Goal: Task Accomplishment & Management: Use online tool/utility

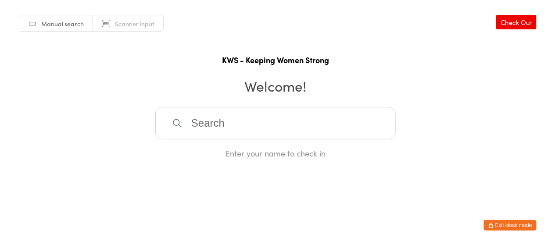
click at [370, 174] on html "You have now entered Kiosk Mode. Members will be able to check themselves in us…" at bounding box center [275, 122] width 551 height 245
click at [228, 126] on input "search" at bounding box center [275, 123] width 240 height 32
type input "r"
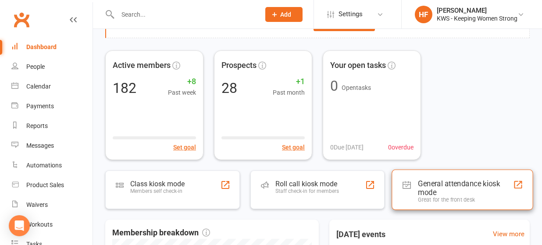
click at [429, 181] on div "General attendance kiosk mode" at bounding box center [465, 188] width 95 height 18
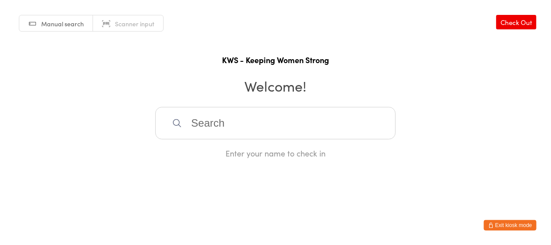
click at [199, 125] on input "search" at bounding box center [275, 123] width 240 height 32
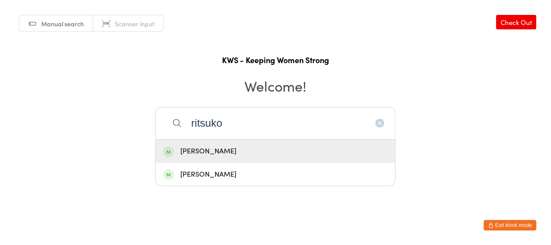
type input "ritsuko"
click at [229, 150] on div "Ritsuko Furukawa" at bounding box center [275, 152] width 224 height 12
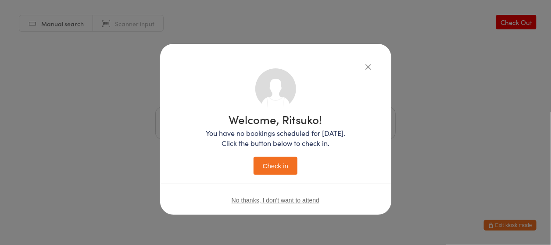
click at [269, 167] on button "Check in" at bounding box center [275, 166] width 44 height 18
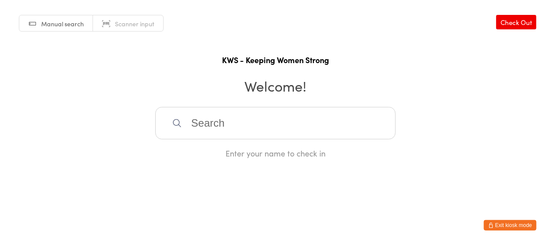
click at [235, 129] on input "search" at bounding box center [275, 123] width 240 height 32
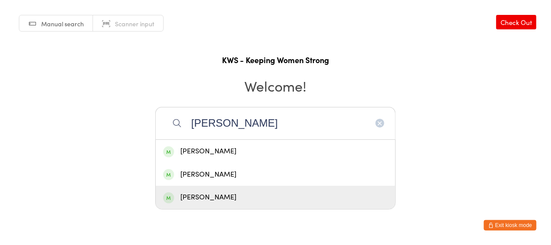
type input "kerr"
click at [218, 194] on div "Kerryl McShane" at bounding box center [275, 198] width 224 height 12
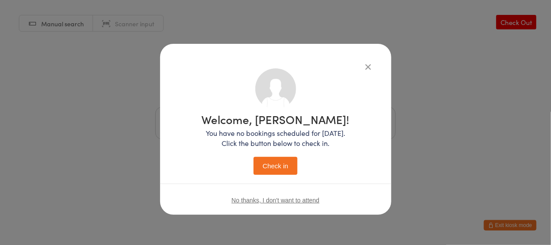
click at [275, 170] on button "Check in" at bounding box center [275, 166] width 44 height 18
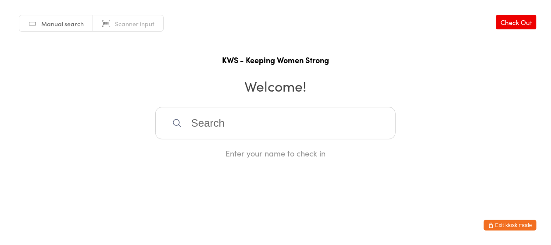
click at [183, 128] on input "search" at bounding box center [275, 123] width 240 height 32
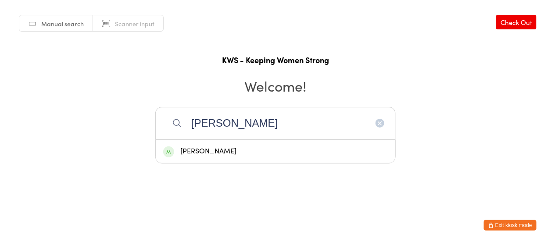
type input "gill"
click at [203, 153] on div "Gill Geer" at bounding box center [275, 152] width 224 height 12
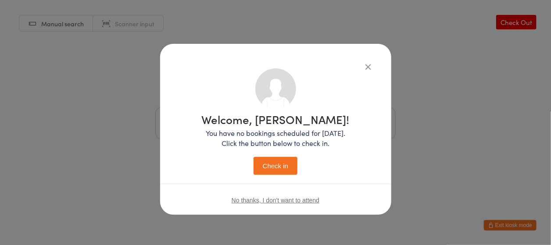
click at [281, 169] on button "Check in" at bounding box center [275, 166] width 44 height 18
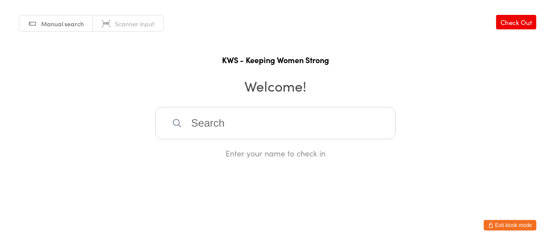
click at [244, 127] on input "search" at bounding box center [275, 123] width 240 height 32
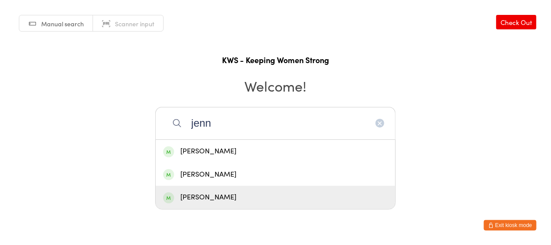
type input "jenn"
click at [212, 193] on div "Jennine Irving" at bounding box center [275, 198] width 224 height 12
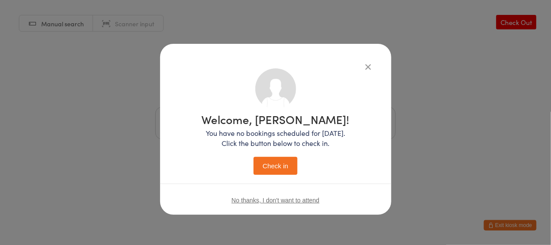
click at [284, 164] on button "Check in" at bounding box center [275, 166] width 44 height 18
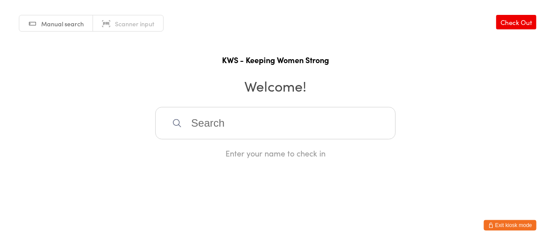
click at [244, 128] on input "search" at bounding box center [275, 123] width 240 height 32
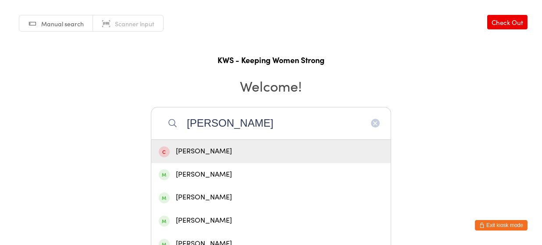
type input "jay"
click at [229, 147] on div "Jay Pandurangan" at bounding box center [271, 152] width 224 height 12
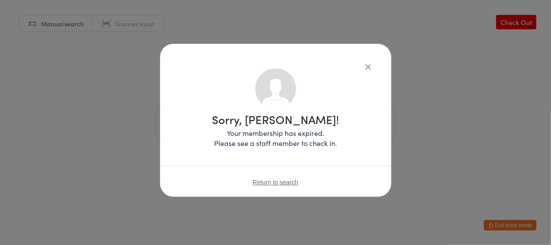
click at [509, 18] on div "Sorry, Jay Pandurangan! Your membership has expired. Please see a staff member …" at bounding box center [275, 122] width 551 height 245
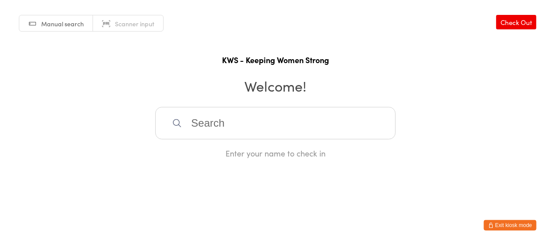
click at [206, 126] on input "search" at bounding box center [275, 123] width 240 height 32
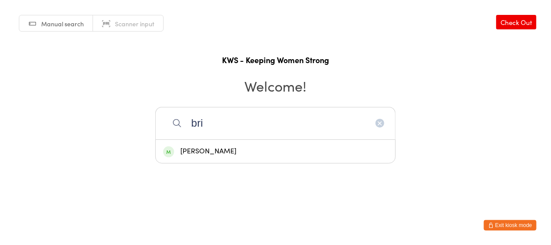
type input "bri"
click at [212, 149] on div "Bridget Collins" at bounding box center [275, 152] width 224 height 12
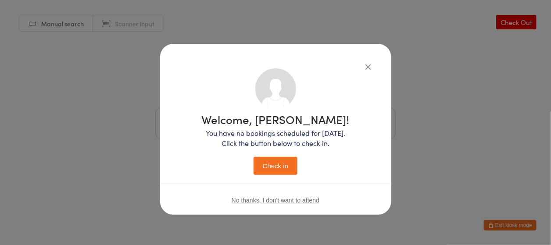
click at [270, 169] on button "Check in" at bounding box center [275, 166] width 44 height 18
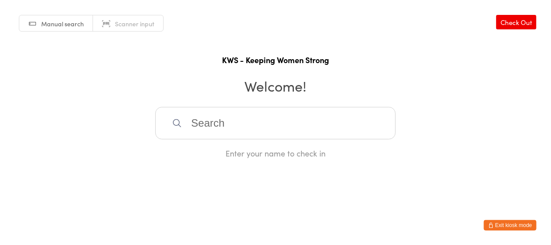
drag, startPoint x: 210, startPoint y: 123, endPoint x: 215, endPoint y: 120, distance: 5.1
click at [212, 122] on input "search" at bounding box center [275, 123] width 240 height 32
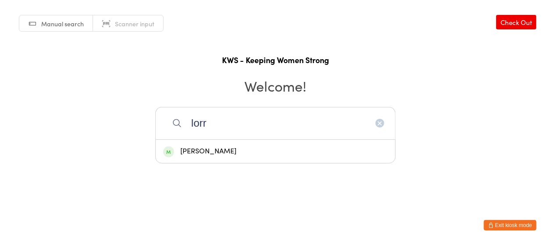
type input "lorr"
click at [191, 151] on div "Lorraine McGuire" at bounding box center [275, 152] width 224 height 12
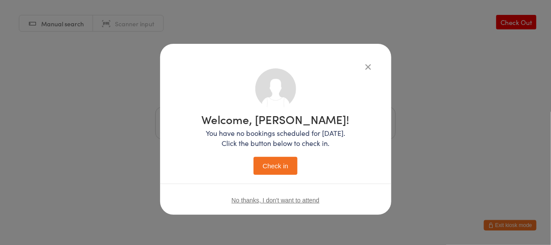
click at [272, 164] on button "Check in" at bounding box center [275, 166] width 44 height 18
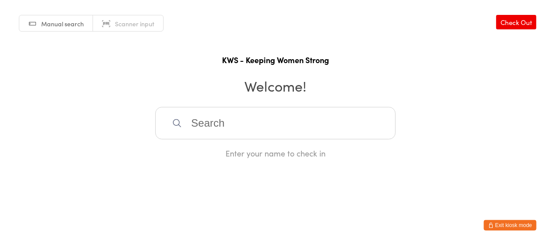
click at [206, 124] on input "search" at bounding box center [275, 123] width 240 height 32
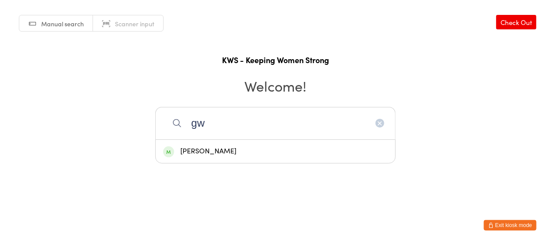
type input "gw"
click at [205, 152] on div "Gwyn Shewan" at bounding box center [275, 152] width 224 height 12
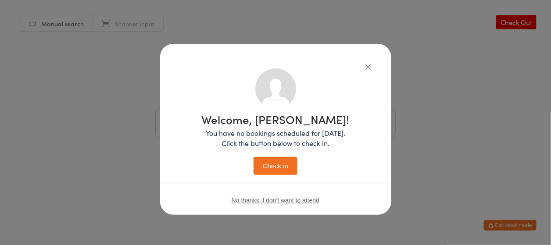
click at [276, 164] on button "Check in" at bounding box center [275, 166] width 44 height 18
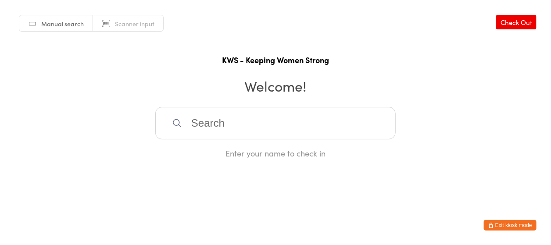
click at [199, 121] on input "search" at bounding box center [275, 123] width 240 height 32
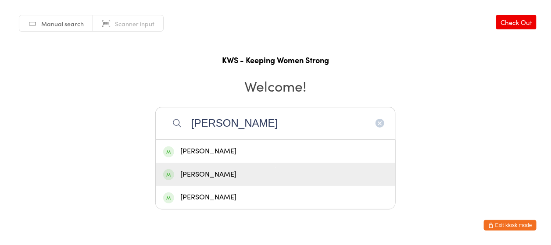
type input "joyce"
click at [192, 176] on div "Colleen Joyce" at bounding box center [275, 175] width 224 height 12
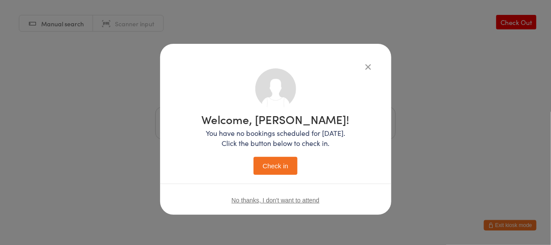
click at [271, 166] on button "Check in" at bounding box center [275, 166] width 44 height 18
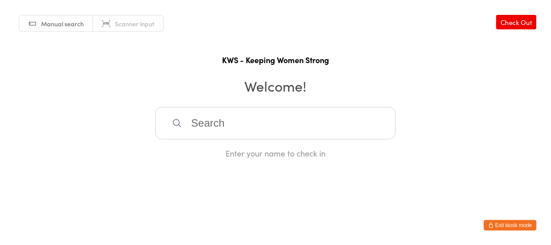
click at [191, 118] on input "search" at bounding box center [275, 123] width 240 height 32
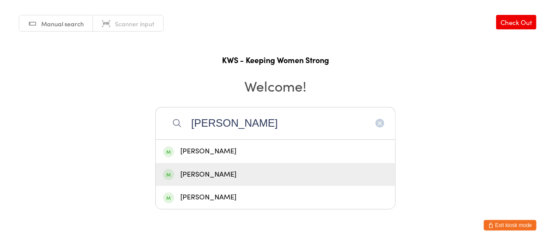
type input "julia"
click at [204, 166] on div "[PERSON_NAME]" at bounding box center [275, 174] width 239 height 23
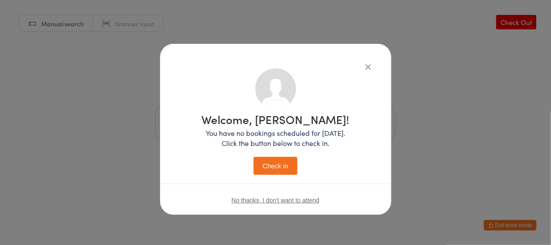
click at [270, 165] on button "Check in" at bounding box center [275, 166] width 44 height 18
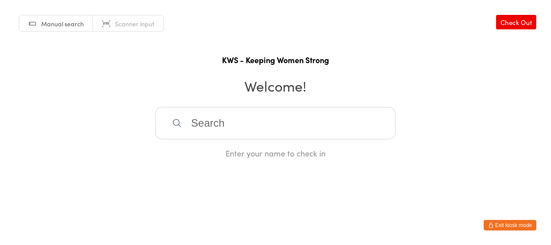
click at [258, 124] on input "search" at bounding box center [275, 123] width 240 height 32
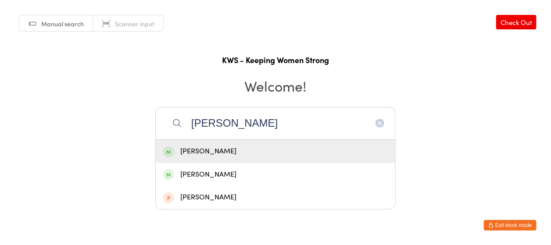
type input "Rae"
click at [217, 149] on div "Rae Barnes" at bounding box center [275, 152] width 224 height 12
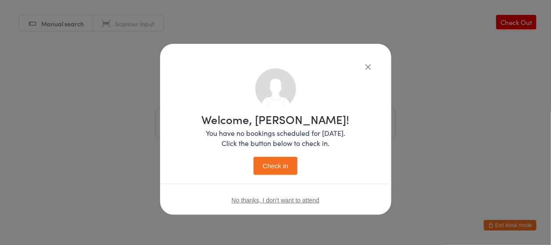
click at [265, 162] on button "Check in" at bounding box center [275, 166] width 44 height 18
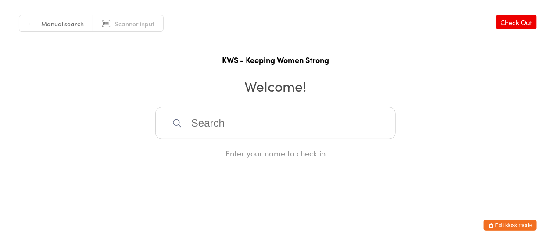
click at [198, 120] on input "search" at bounding box center [275, 123] width 240 height 32
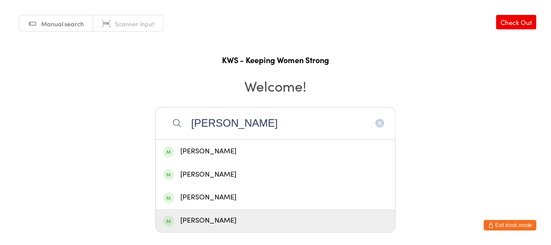
type input "helen"
click at [212, 223] on div "Helen Fisher" at bounding box center [275, 221] width 224 height 12
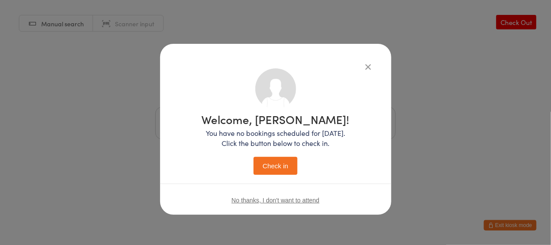
click at [283, 164] on button "Check in" at bounding box center [275, 166] width 44 height 18
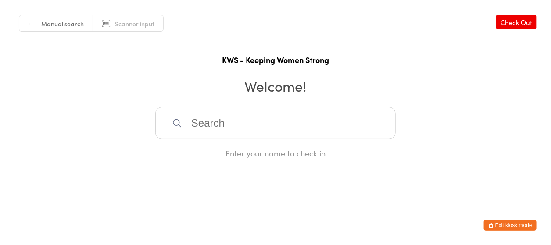
click at [193, 122] on input "search" at bounding box center [275, 123] width 240 height 32
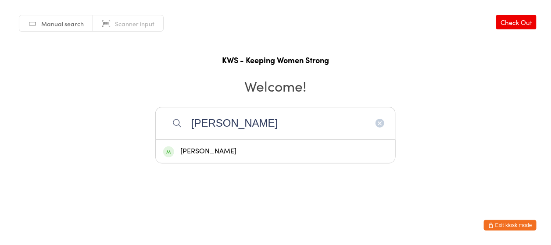
type input "vicki"
click at [184, 151] on div "Vicki Ellul" at bounding box center [275, 152] width 224 height 12
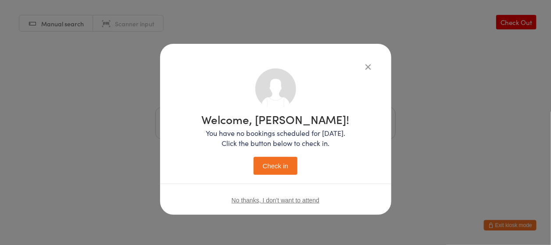
click at [284, 165] on button "Check in" at bounding box center [275, 166] width 44 height 18
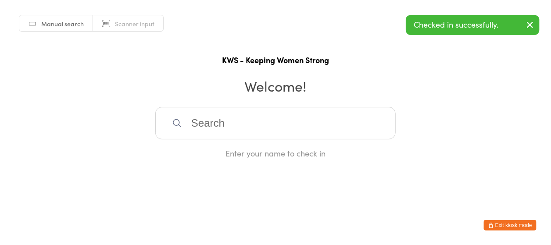
click at [213, 115] on input "search" at bounding box center [275, 123] width 240 height 32
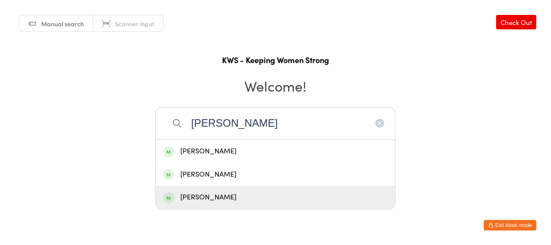
type input "[PERSON_NAME]"
click at [509, 225] on button "Exit kiosk mode" at bounding box center [510, 225] width 53 height 11
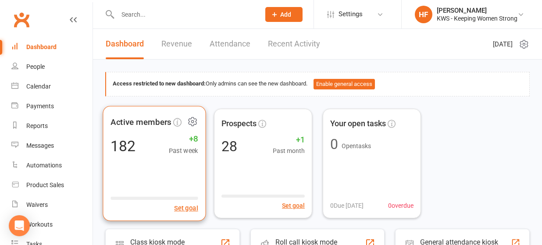
click at [181, 164] on div "Active members 182 +8 Past week Set goal" at bounding box center [154, 163] width 103 height 115
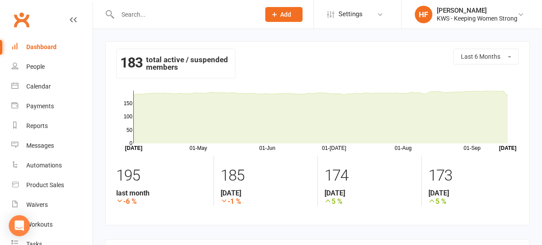
click at [130, 15] on input "text" at bounding box center [184, 14] width 139 height 12
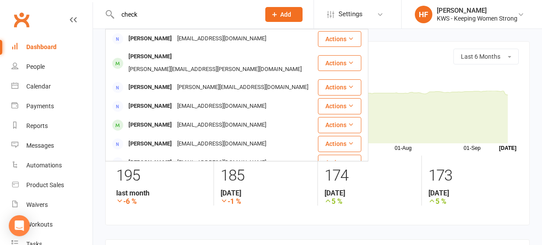
type input "check"
click at [54, 48] on div "Dashboard" at bounding box center [41, 46] width 30 height 7
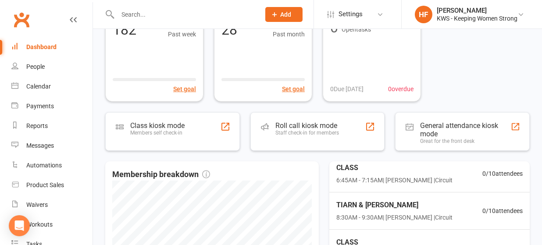
scroll to position [58, 0]
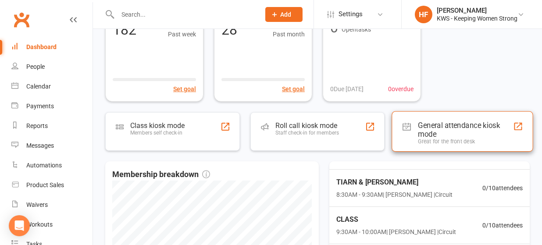
click at [429, 126] on div "General attendance kiosk mode" at bounding box center [465, 130] width 95 height 18
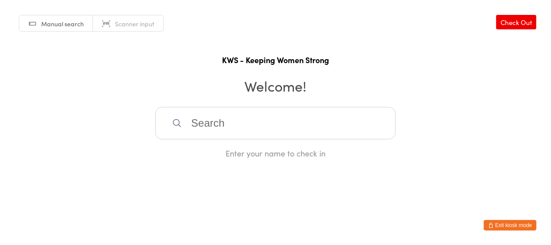
click at [211, 124] on input "search" at bounding box center [275, 123] width 240 height 32
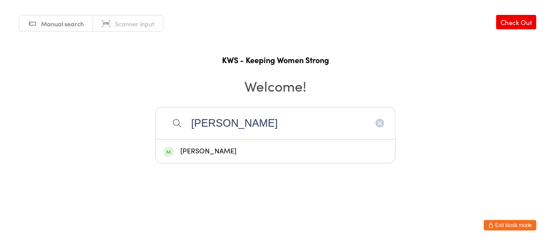
type input "[PERSON_NAME]"
click at [207, 149] on div "[PERSON_NAME]" at bounding box center [275, 152] width 224 height 12
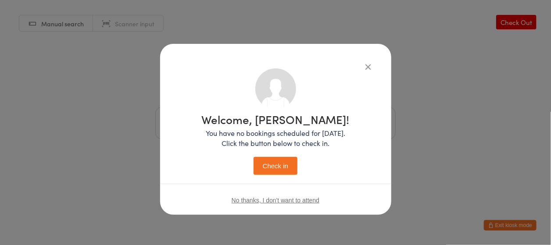
click at [271, 163] on button "Check in" at bounding box center [275, 166] width 44 height 18
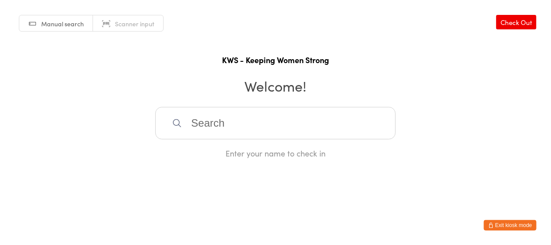
click at [233, 123] on input "search" at bounding box center [275, 123] width 240 height 32
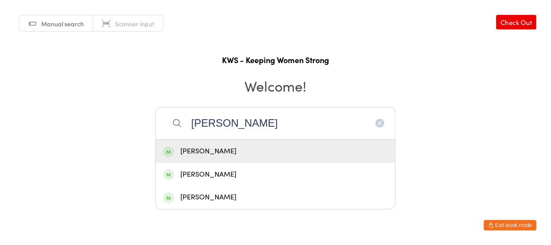
type input "[PERSON_NAME]"
click at [217, 151] on div "[PERSON_NAME]" at bounding box center [275, 152] width 224 height 12
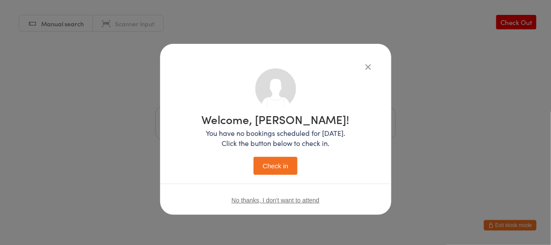
click at [283, 164] on button "Check in" at bounding box center [275, 166] width 44 height 18
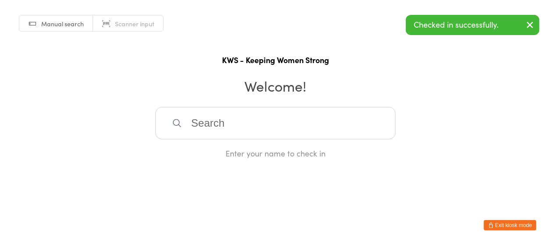
click at [235, 132] on input "search" at bounding box center [275, 123] width 240 height 32
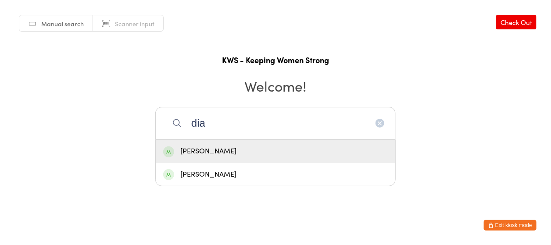
type input "dia"
click at [206, 151] on div "[PERSON_NAME]" at bounding box center [275, 152] width 224 height 12
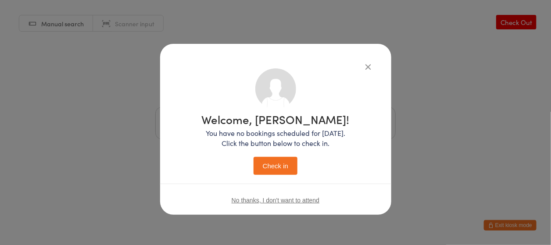
click at [270, 164] on button "Check in" at bounding box center [275, 166] width 44 height 18
